Goal: Find specific page/section: Find specific page/section

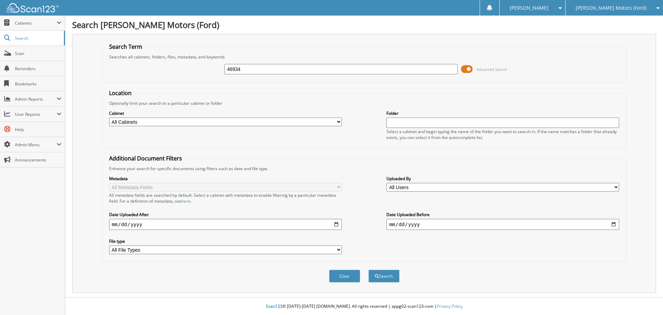
type input "46934"
click at [368, 269] on button "Search" at bounding box center [383, 275] width 31 height 13
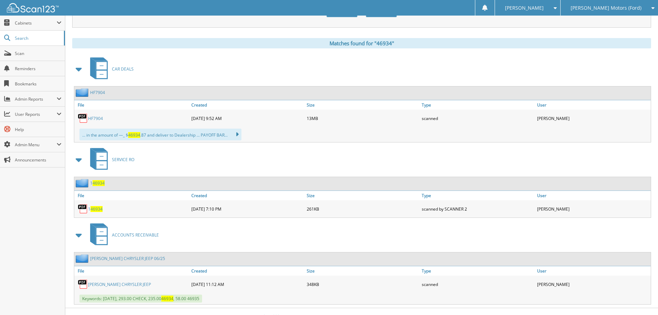
scroll to position [276, 0]
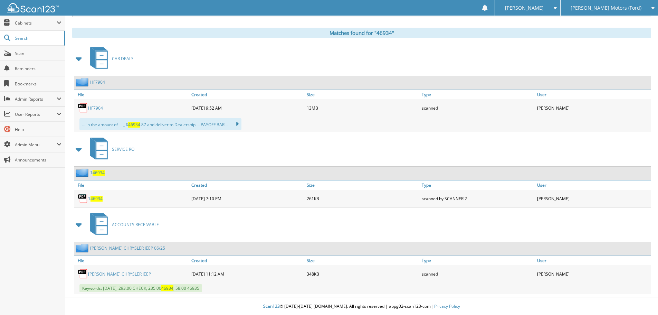
click at [107, 272] on link "HOBLIT DODE CHRYSLER JEEP" at bounding box center [119, 274] width 63 height 6
click at [613, 7] on span "[PERSON_NAME] Motors (Ford)" at bounding box center [606, 8] width 71 height 4
click at [631, 21] on link "[PERSON_NAME] Automotive Inc (Chevy)" at bounding box center [608, 25] width 97 height 19
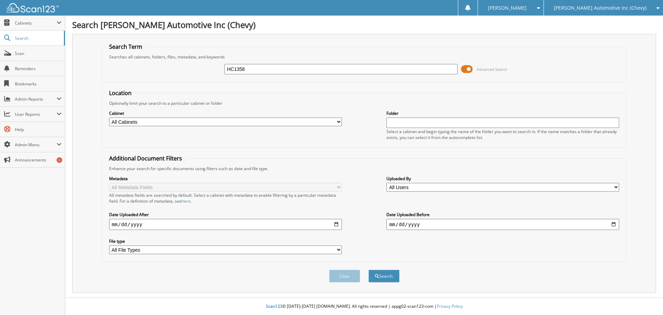
type input "HC1358"
click at [368, 269] on button "Search" at bounding box center [383, 275] width 31 height 13
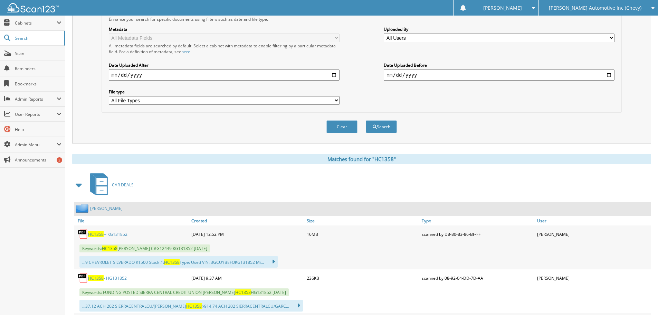
scroll to position [207, 0]
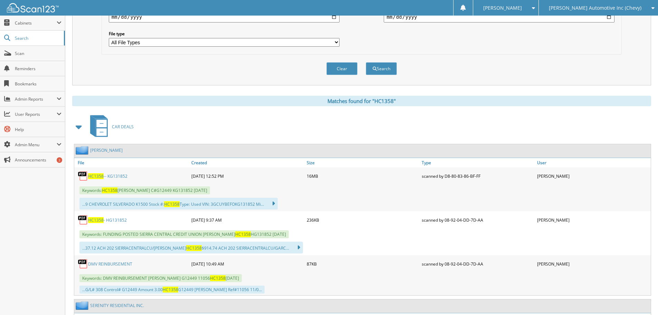
click at [95, 174] on span "HC1358" at bounding box center [96, 176] width 16 height 6
